Goal: Find specific page/section: Find specific page/section

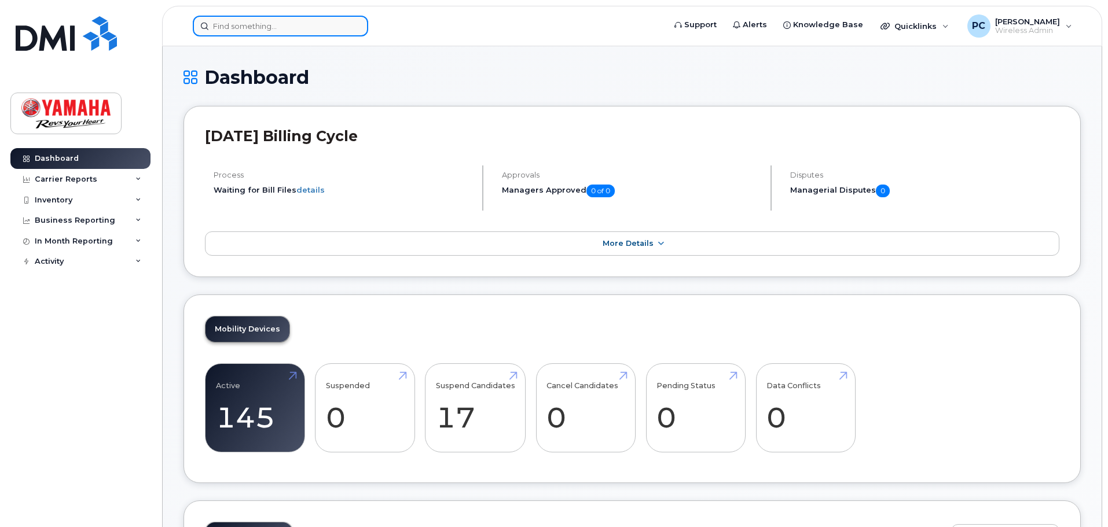
click at [256, 23] on input at bounding box center [280, 26] width 175 height 21
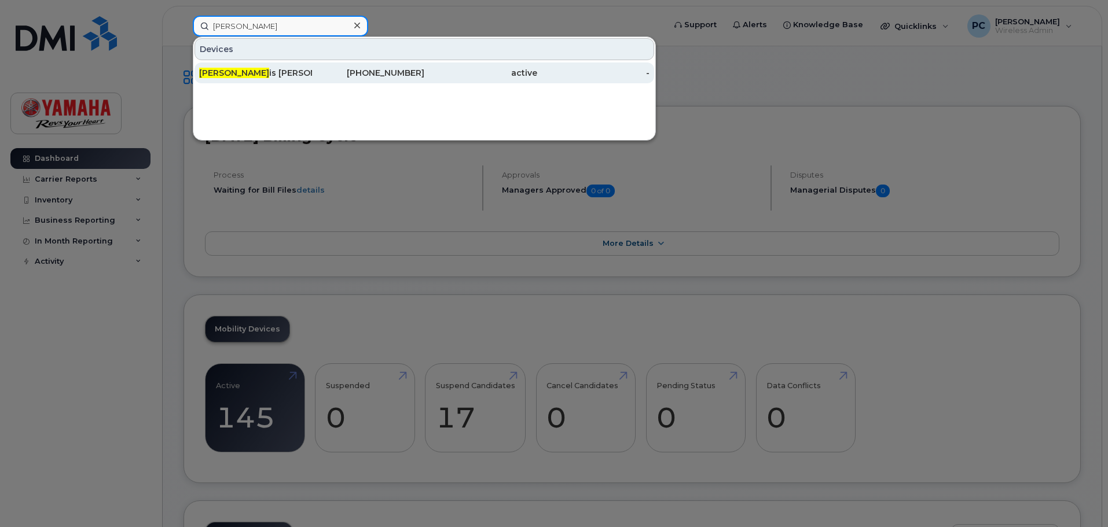
type input "franco"
click at [291, 71] on div "Franco is Morneau" at bounding box center [255, 73] width 113 height 12
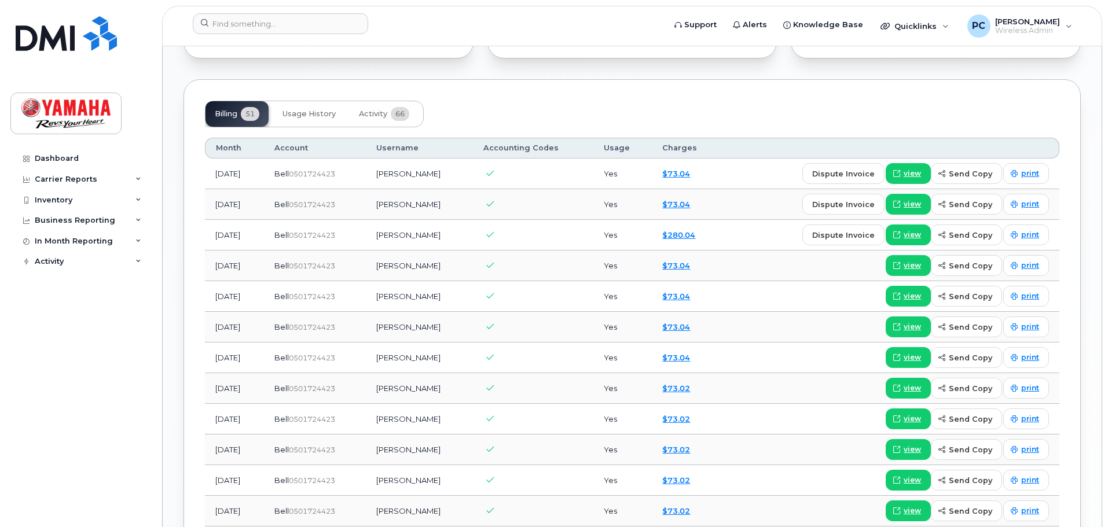
scroll to position [818, 0]
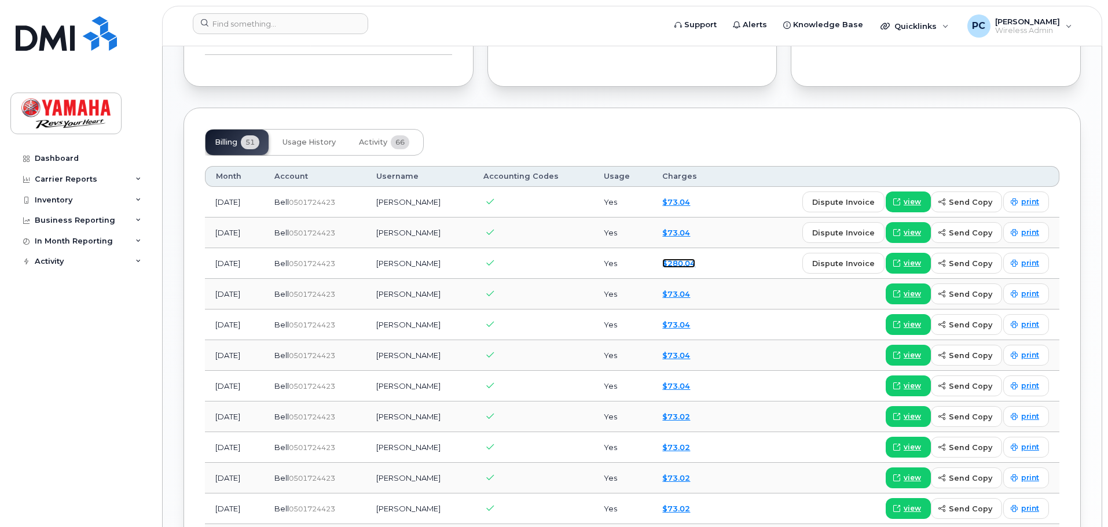
click at [695, 264] on link "$280.04" at bounding box center [678, 263] width 33 height 9
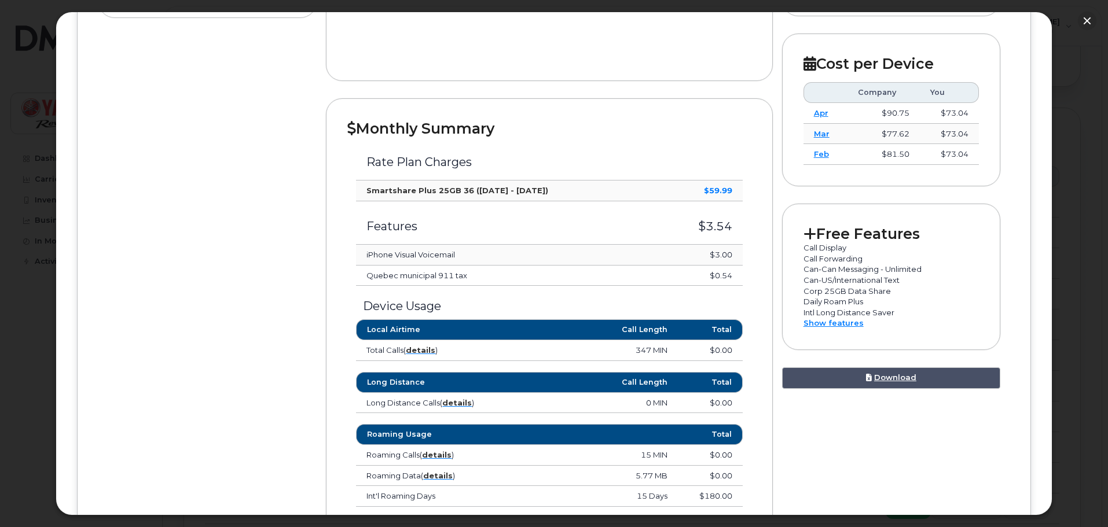
scroll to position [0, 0]
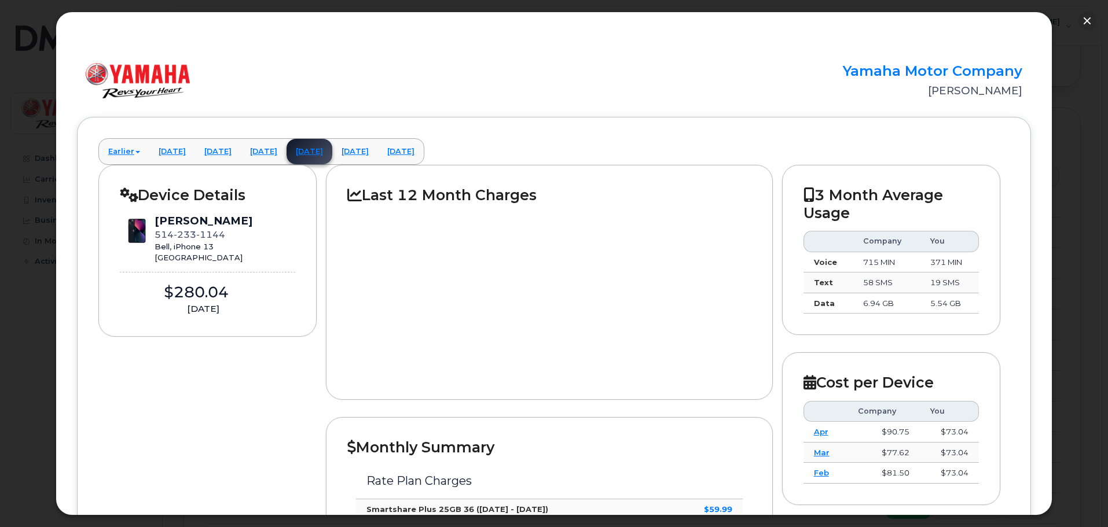
click at [1086, 8] on div at bounding box center [554, 263] width 1108 height 527
click at [1083, 23] on button "button" at bounding box center [1086, 21] width 19 height 19
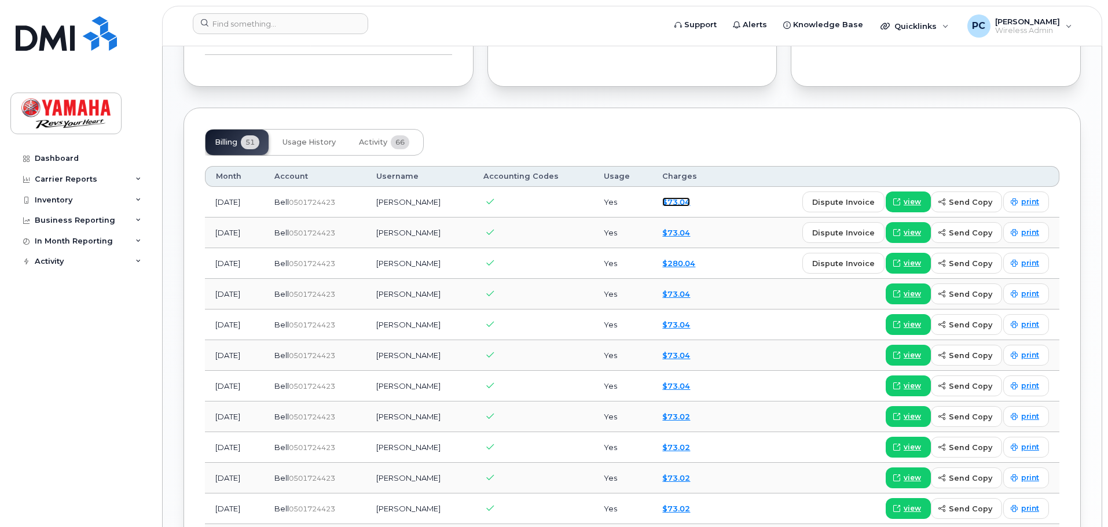
click at [690, 203] on link "$73.04" at bounding box center [676, 201] width 28 height 9
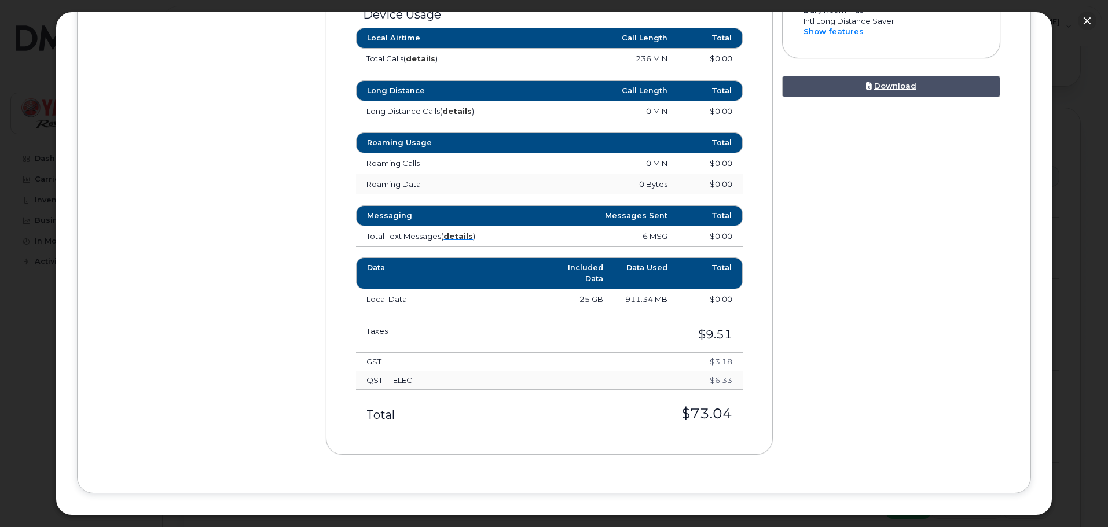
scroll to position [627, 0]
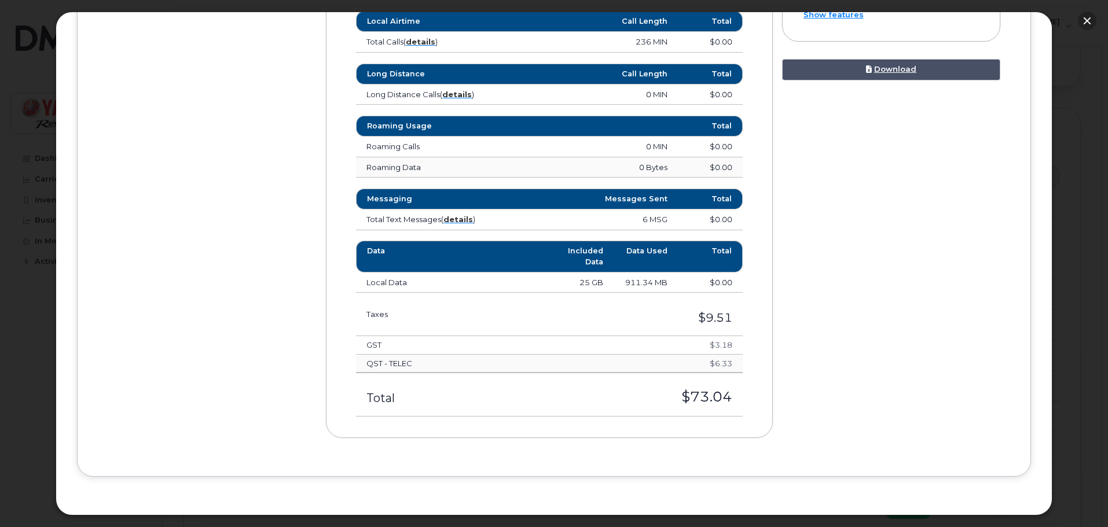
click at [1085, 23] on button "button" at bounding box center [1086, 21] width 19 height 19
